Goal: Task Accomplishment & Management: Use online tool/utility

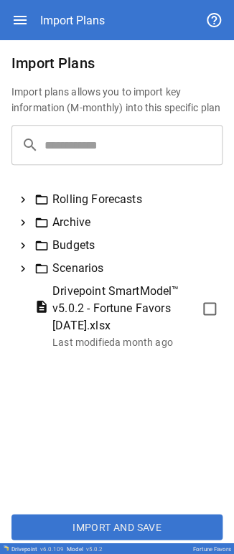
click at [24, 247] on icon at bounding box center [23, 245] width 13 height 13
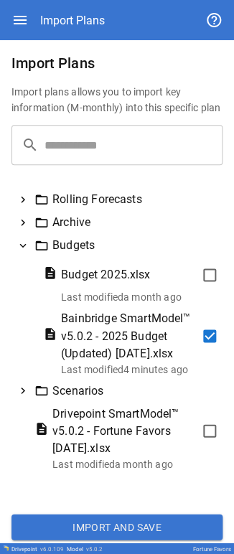
scroll to position [7, 0]
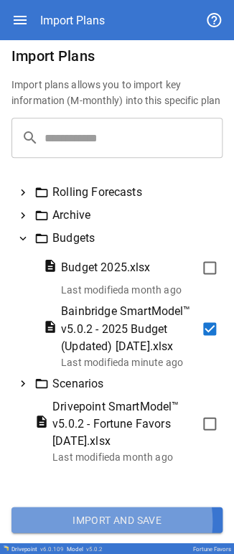
click at [102, 521] on button "Import and Save" at bounding box center [116, 520] width 211 height 26
